Goal: Transaction & Acquisition: Subscribe to service/newsletter

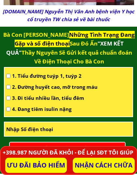
scroll to position [709, 0]
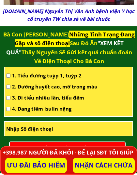
click at [9, 76] on input "checkbox" at bounding box center [8, 76] width 4 height 4
checkbox input "true"
click at [22, 129] on input "tel" at bounding box center [69, 129] width 128 height 14
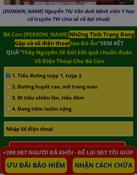
scroll to position [0, 0]
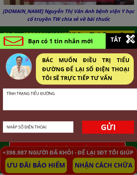
type input "0908025788"
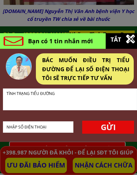
type input "0908025788"
click at [106, 126] on p "GỬI" at bounding box center [108, 127] width 52 height 13
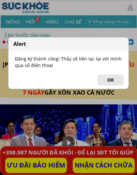
scroll to position [709, 0]
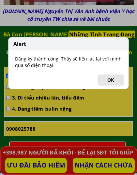
click at [112, 82] on button "OK" at bounding box center [110, 80] width 26 height 11
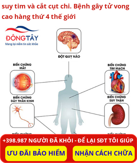
scroll to position [1883, 0]
